Goal: Submit feedback/report problem

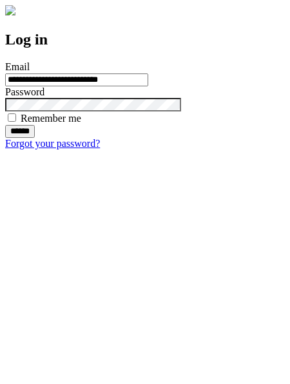
type input "**********"
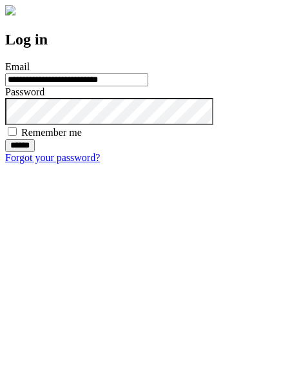
click at [35, 152] on input "******" at bounding box center [20, 145] width 30 height 13
